Goal: Information Seeking & Learning: Understand process/instructions

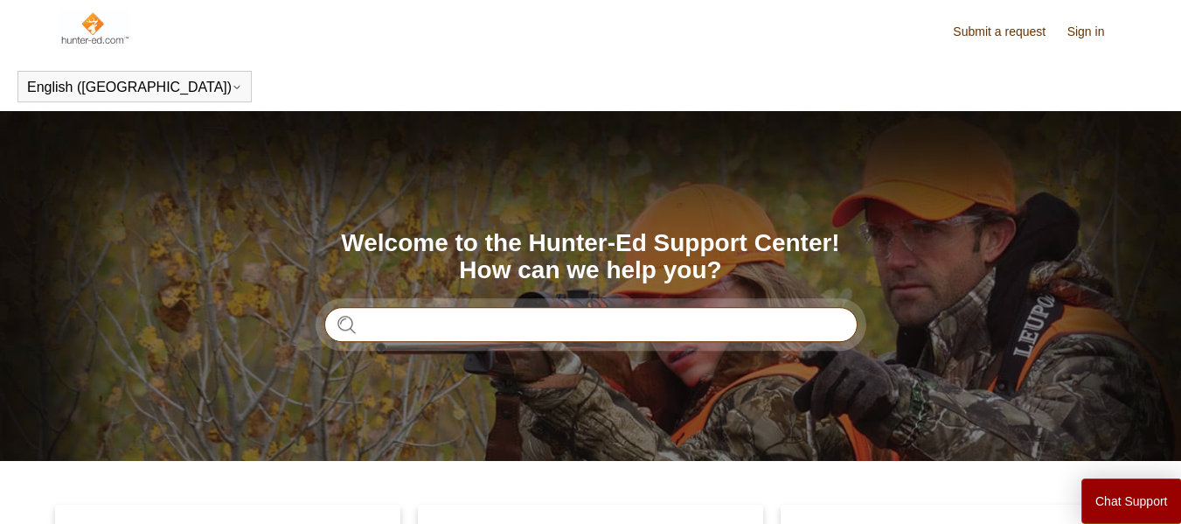
click at [410, 333] on input "Search" at bounding box center [590, 324] width 533 height 35
type input "*"
type input "********"
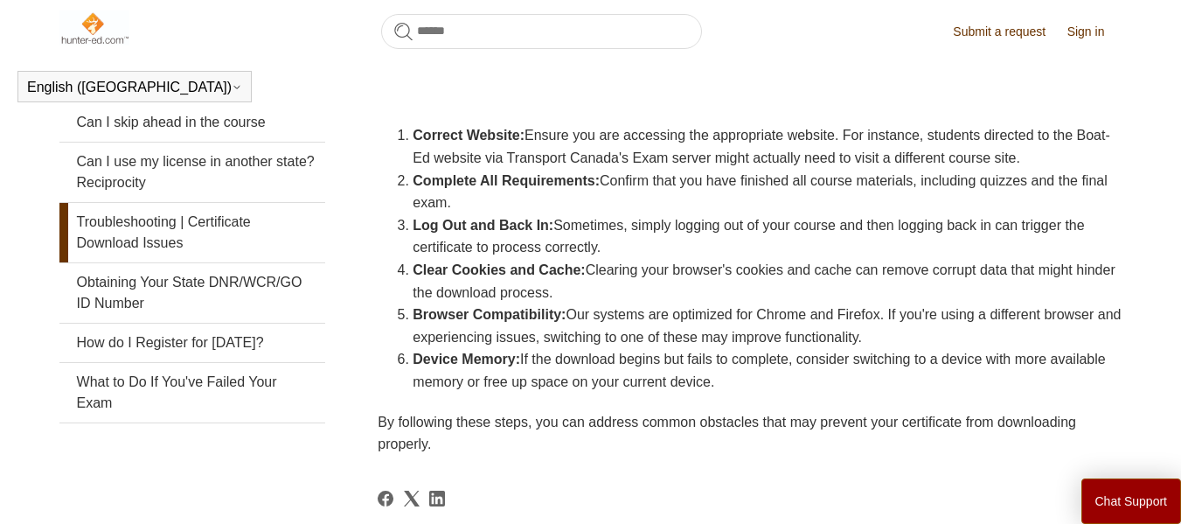
scroll to position [388, 0]
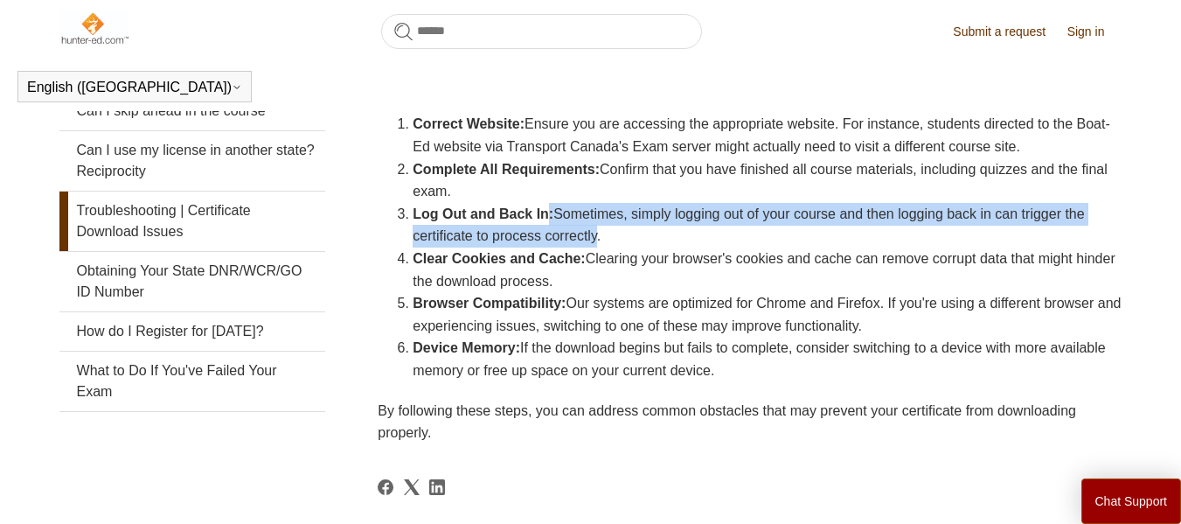
drag, startPoint x: 553, startPoint y: 236, endPoint x: 641, endPoint y: 265, distance: 92.0
click at [639, 247] on li "Log Out and Back In: Sometimes, simply logging out of your course and then logg…" at bounding box center [767, 225] width 709 height 45
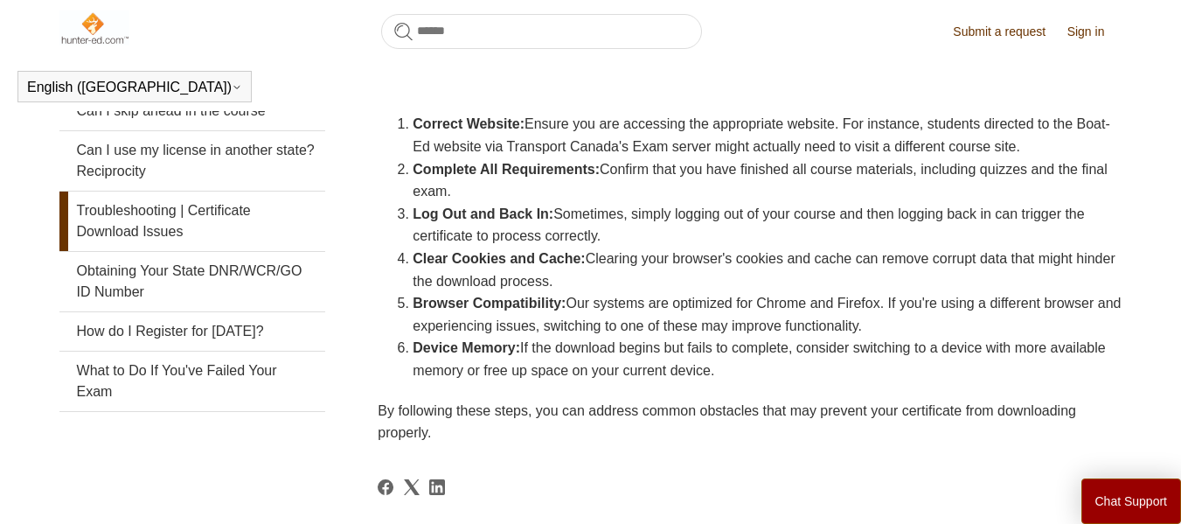
click at [641, 292] on li "Clear Cookies and Cache: Clearing your browser's cookies and cache can remove c…" at bounding box center [767, 269] width 709 height 45
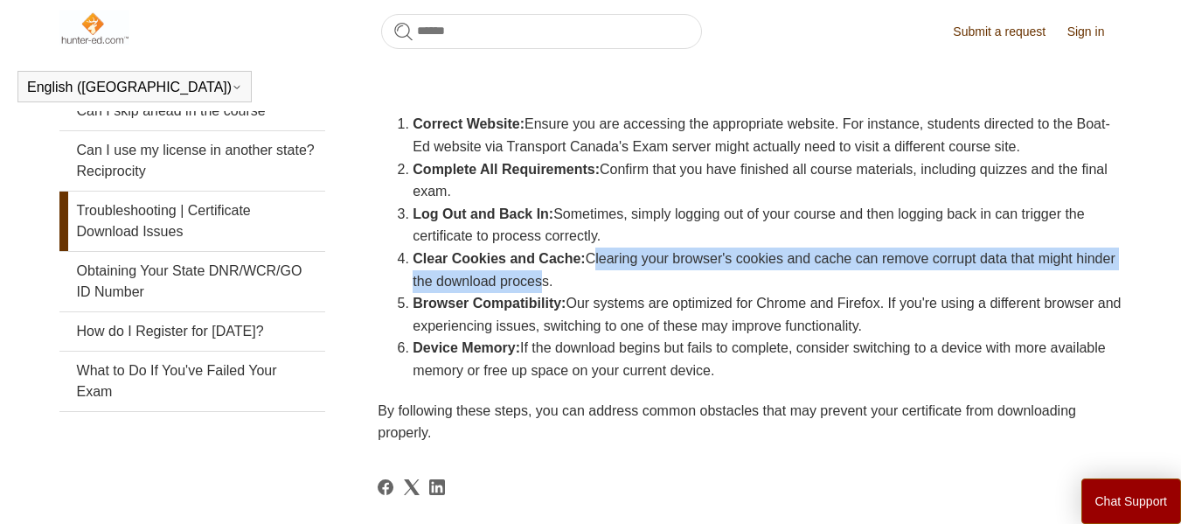
drag, startPoint x: 606, startPoint y: 288, endPoint x: 644, endPoint y: 303, distance: 41.6
click at [644, 292] on li "Clear Cookies and Cache: Clearing your browser's cookies and cache can remove c…" at bounding box center [767, 269] width 709 height 45
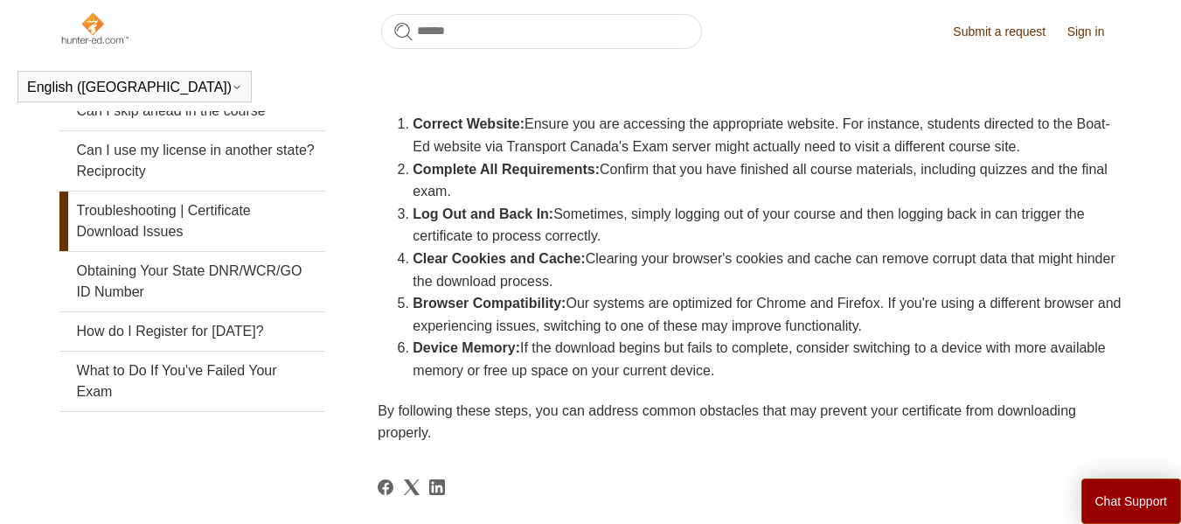
click at [645, 327] on li "Browser Compatibility: Our systems are optimized for Chrome and Firefox. If you…" at bounding box center [767, 314] width 709 height 45
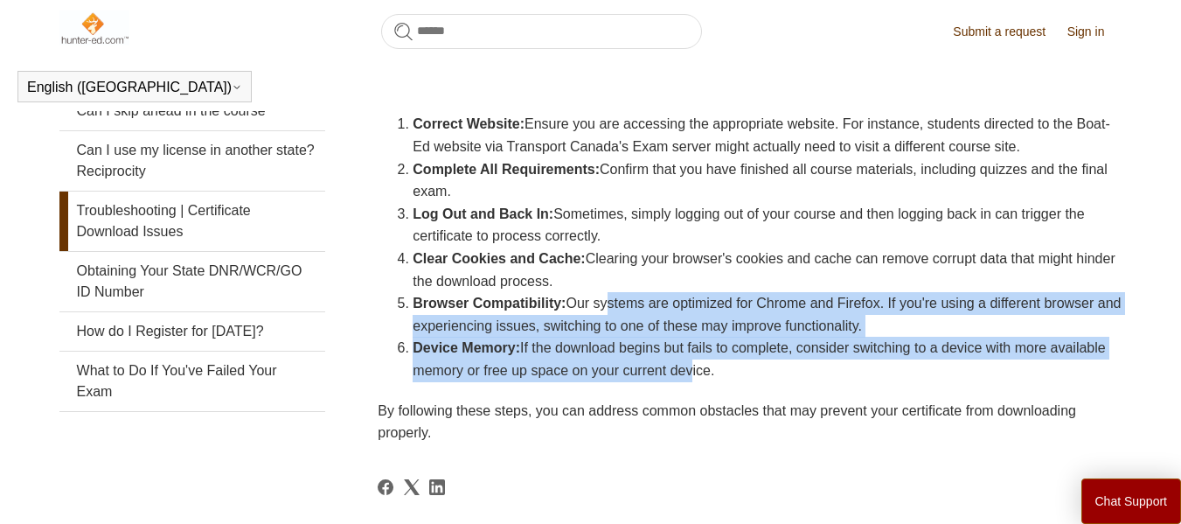
drag, startPoint x: 601, startPoint y: 334, endPoint x: 787, endPoint y: 387, distance: 192.8
click at [786, 381] on ol "Correct Website: Ensure you are accessing the appropriate website. For instance…" at bounding box center [758, 247] width 726 height 268
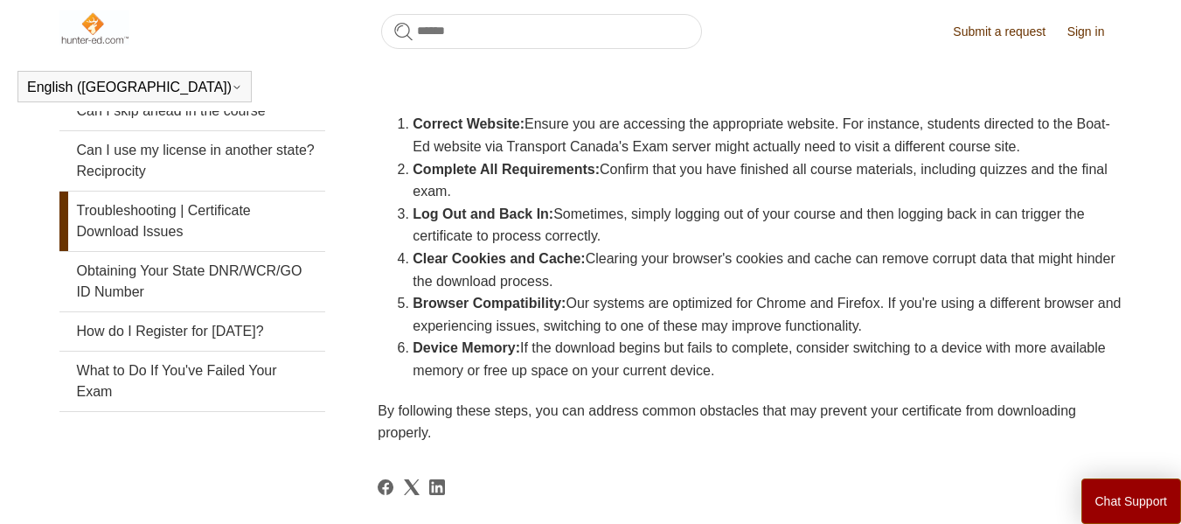
click at [793, 381] on li "Device Memory: If the download begins but fails to complete, consider switching…" at bounding box center [767, 359] width 709 height 45
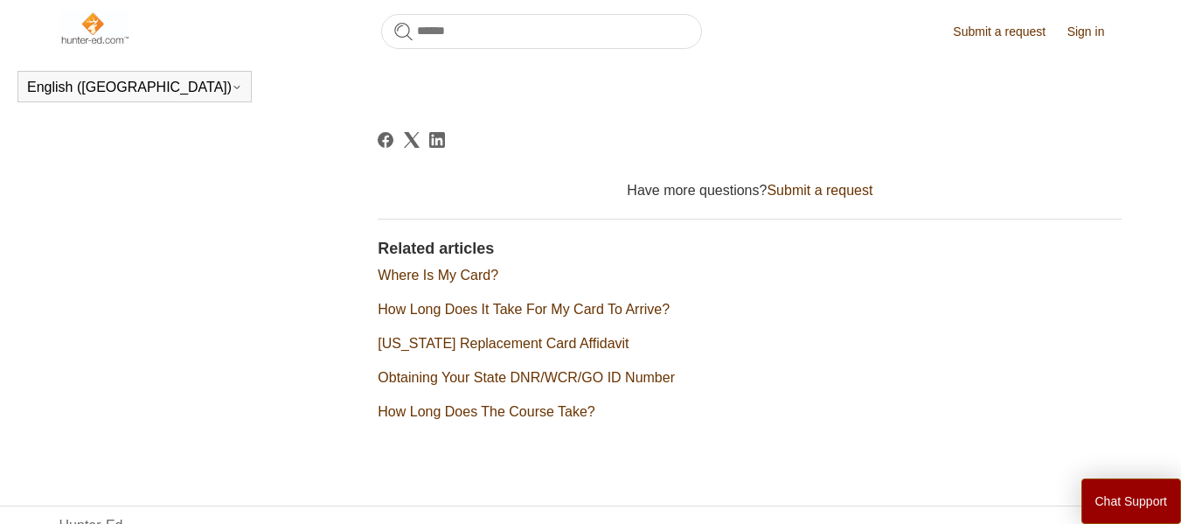
scroll to position [738, 0]
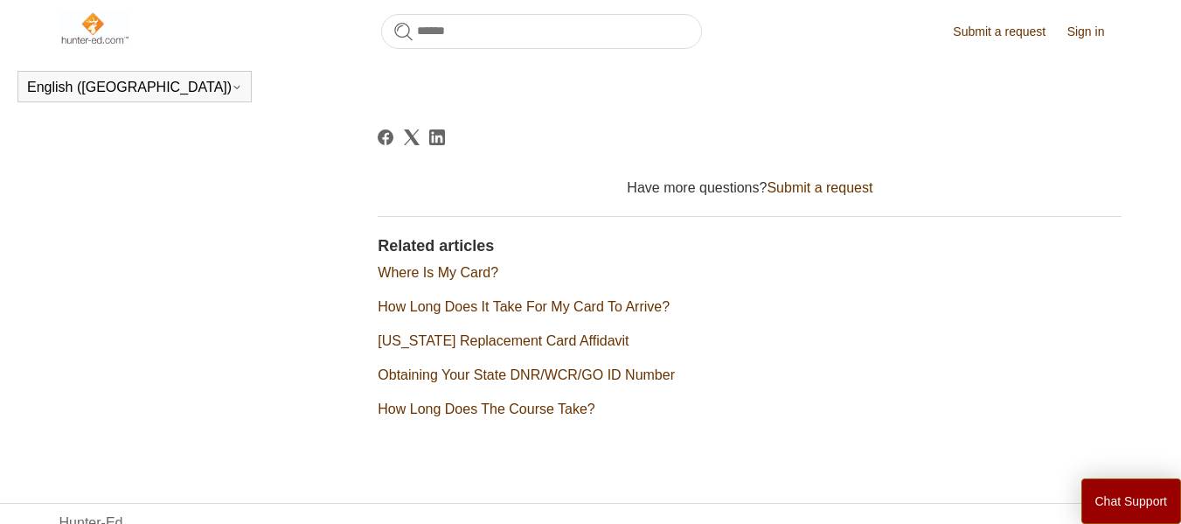
click at [469, 280] on link "Where Is My Card?" at bounding box center [438, 272] width 121 height 15
